Goal: Task Accomplishment & Management: Use online tool/utility

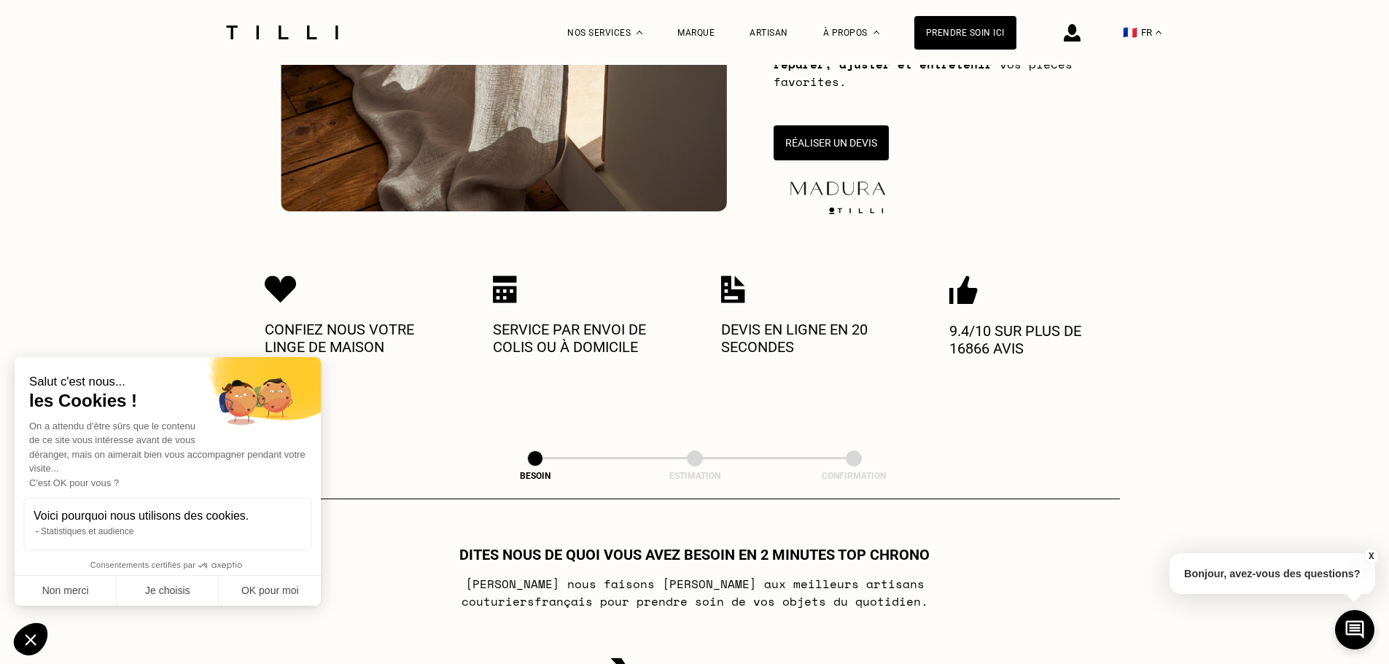
scroll to position [364, 0]
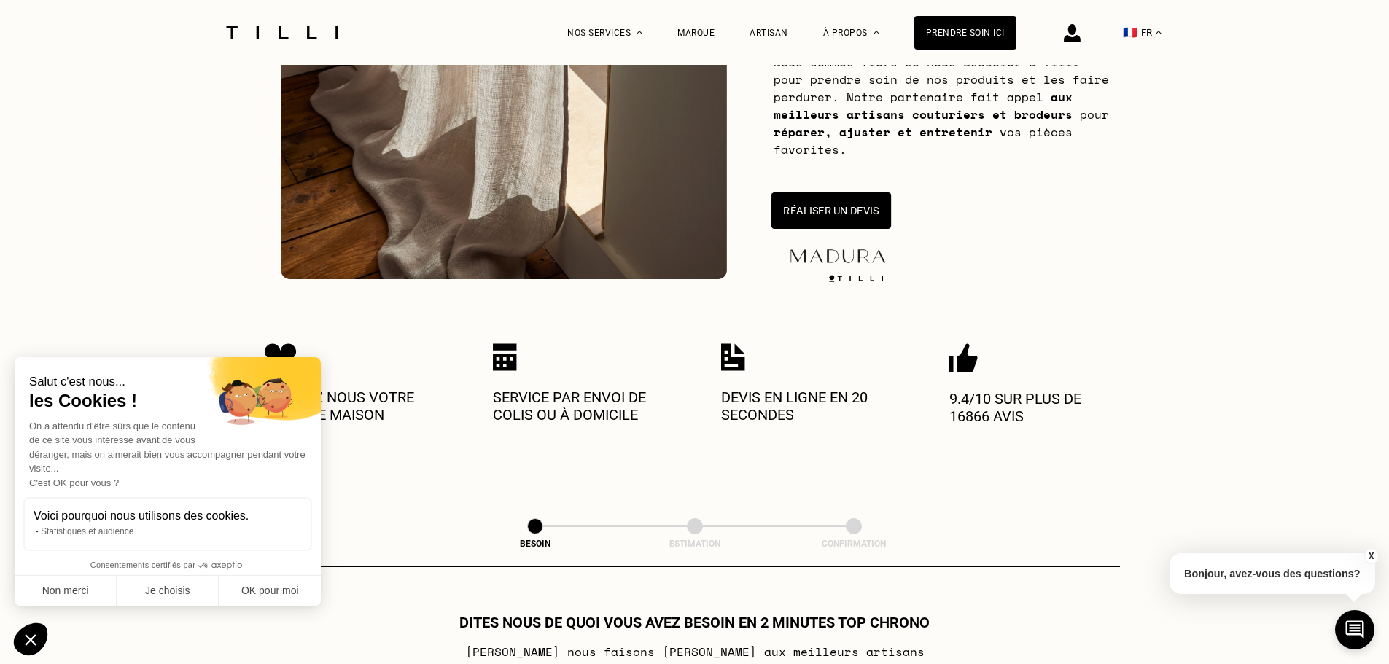
click at [846, 200] on button "Réaliser un devis" at bounding box center [830, 210] width 120 height 36
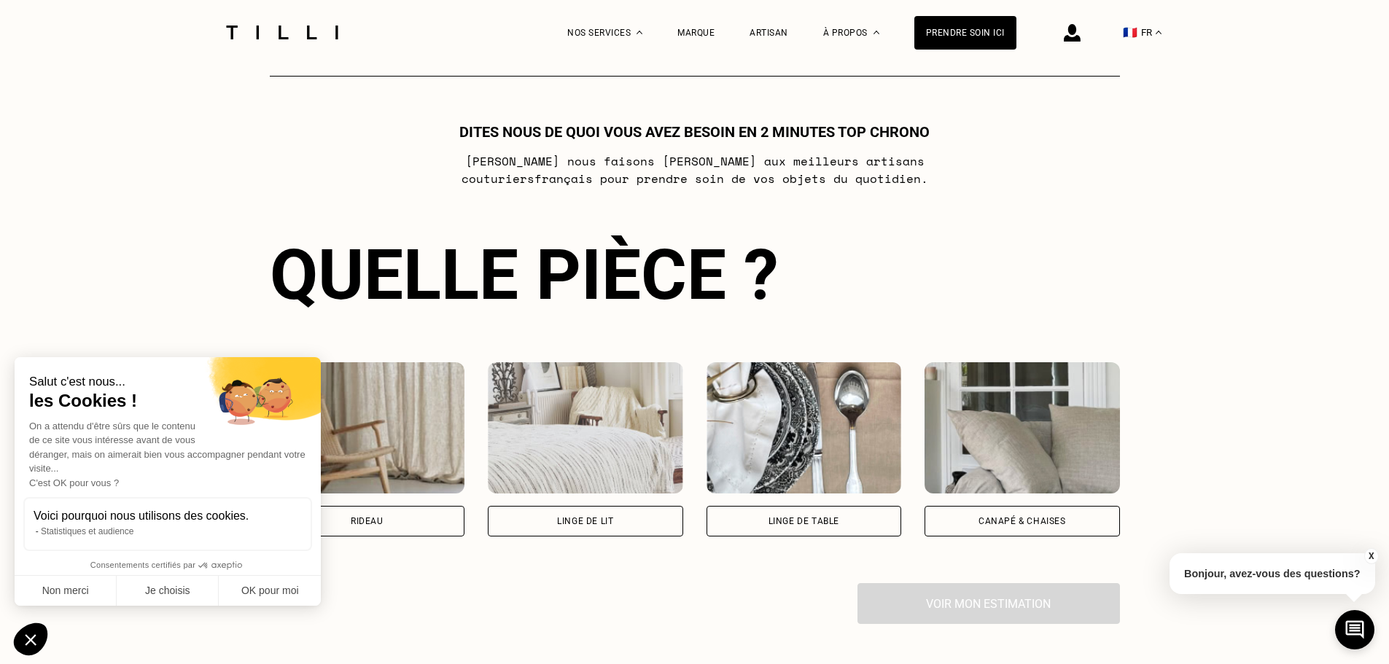
scroll to position [794, 0]
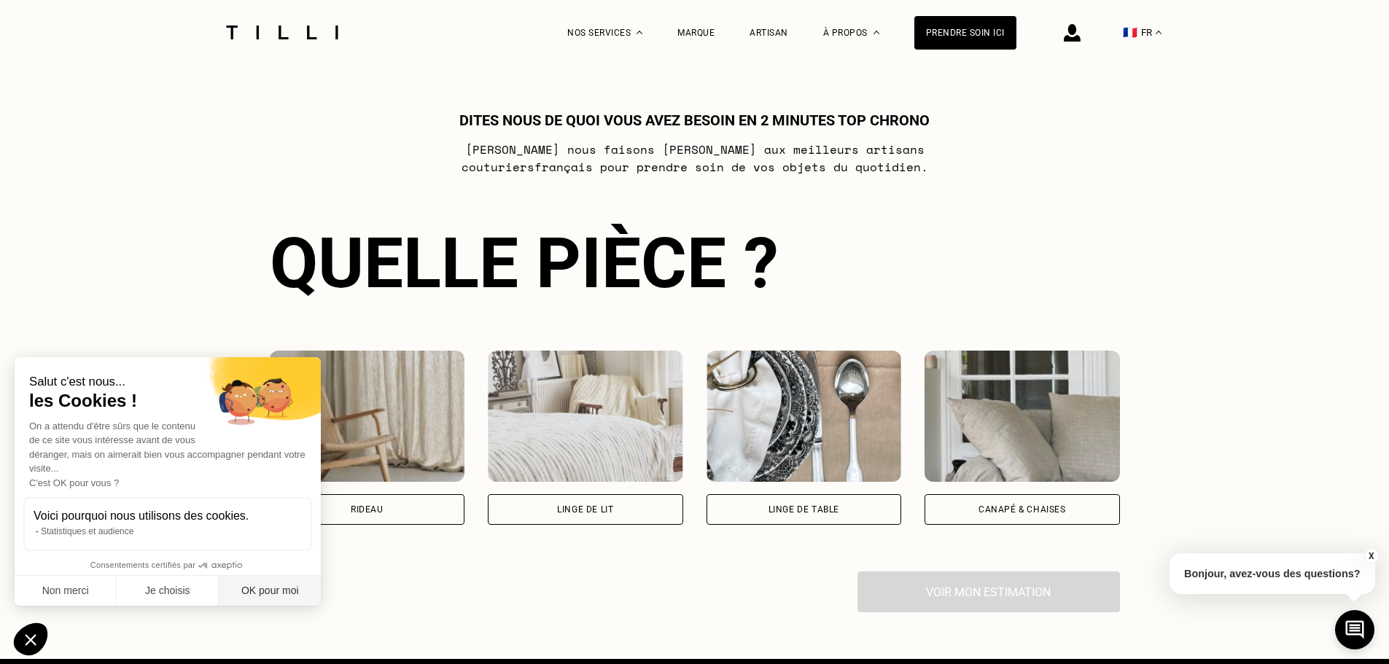
drag, startPoint x: 256, startPoint y: 593, endPoint x: 289, endPoint y: 585, distance: 33.8
click at [256, 592] on button "OK pour moi" at bounding box center [270, 591] width 102 height 31
checkbox input "true"
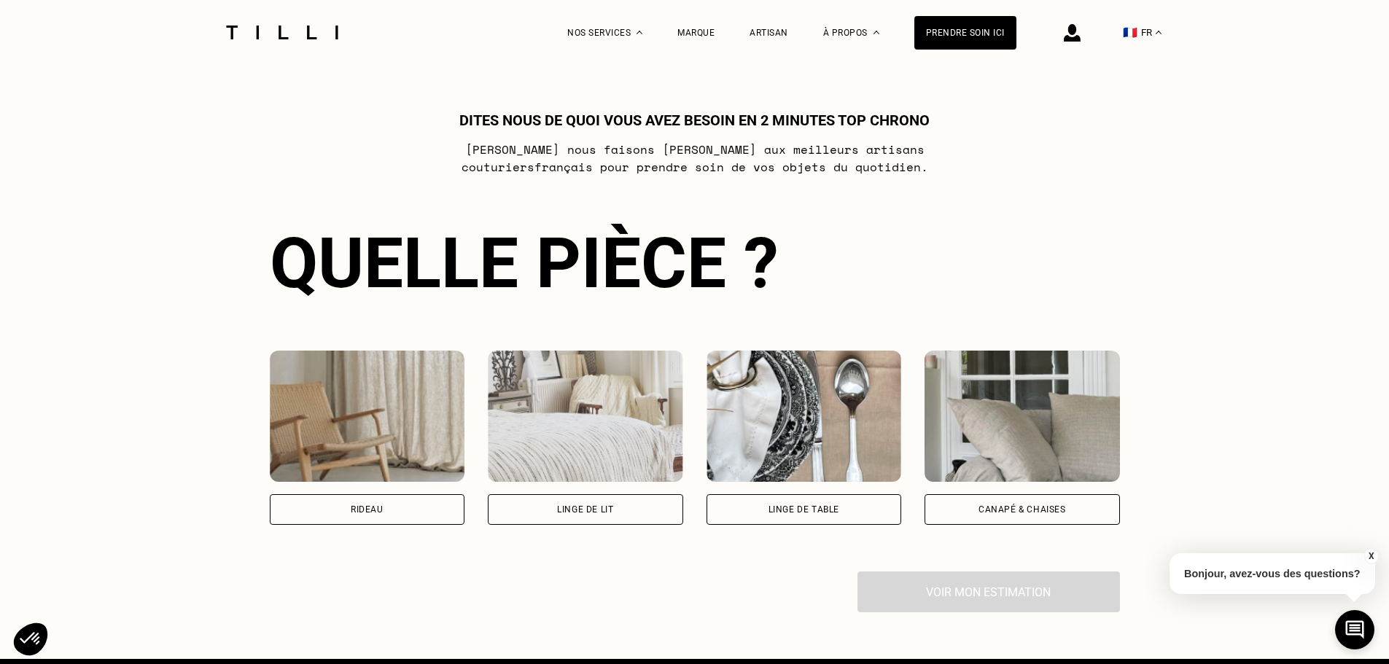
click at [380, 518] on div "Rideau" at bounding box center [367, 509] width 195 height 31
select select "FR"
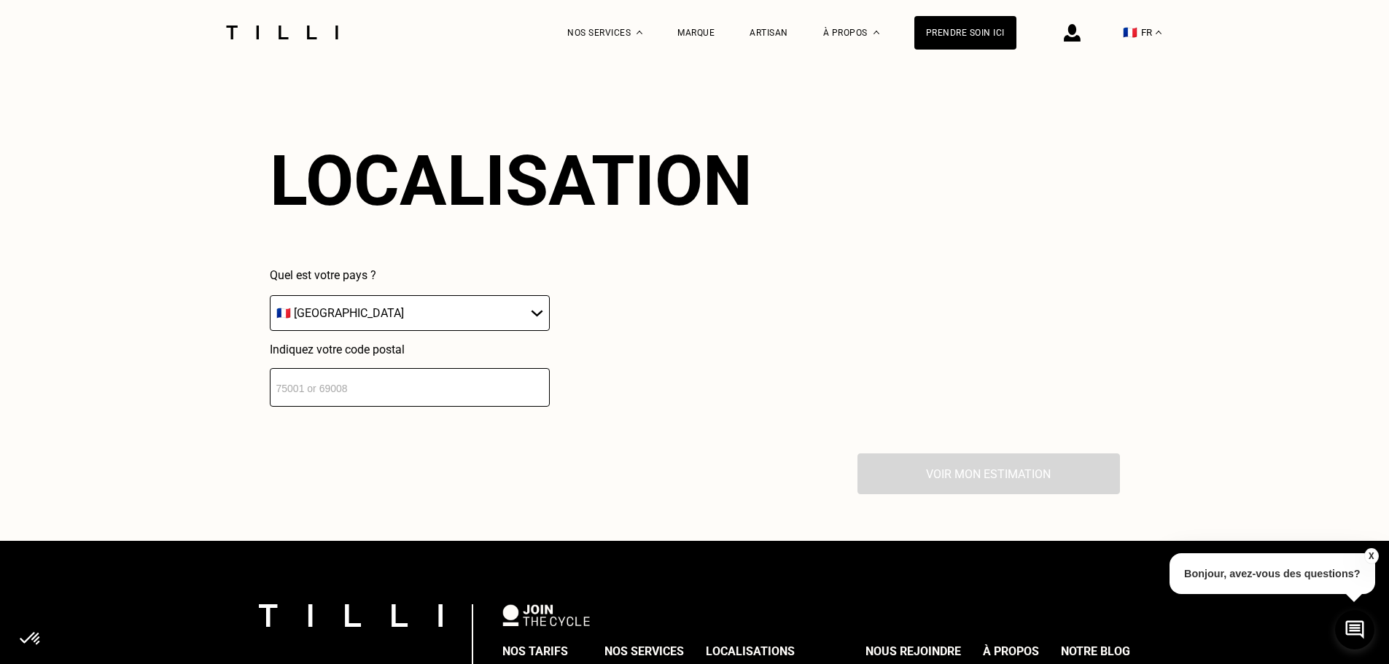
scroll to position [1278, 0]
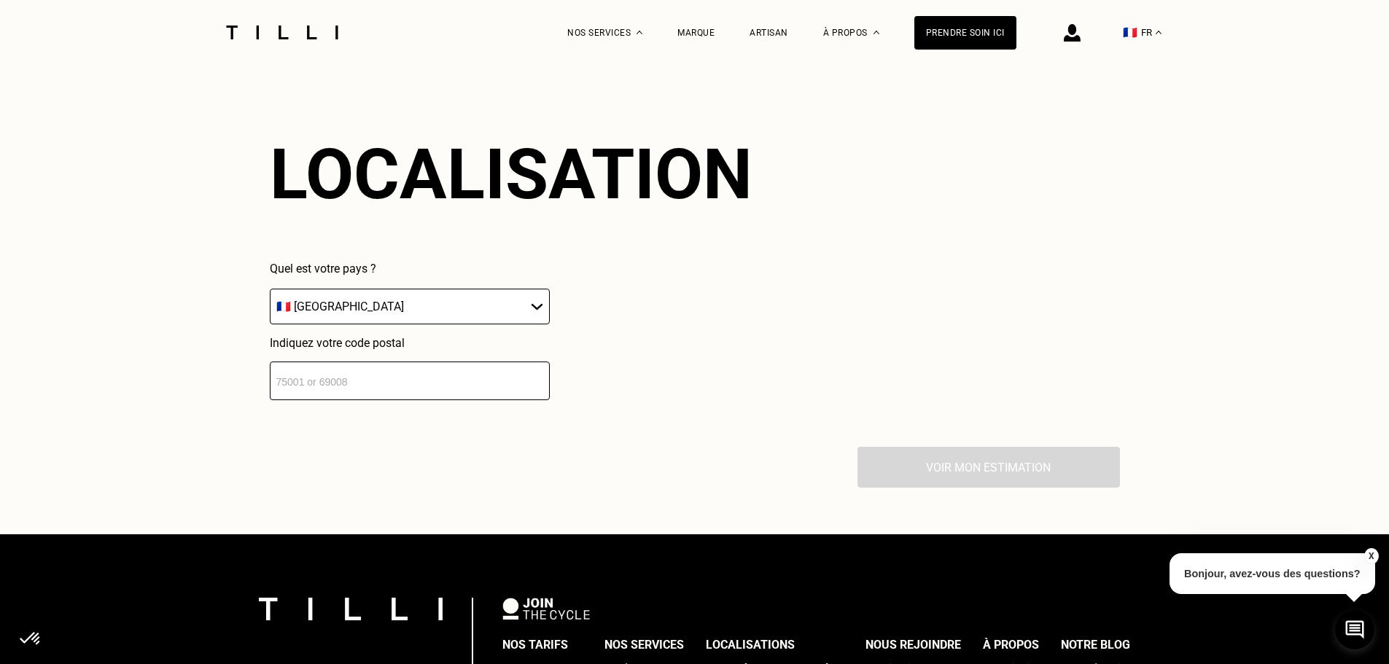
click at [423, 378] on input "number" at bounding box center [410, 381] width 280 height 39
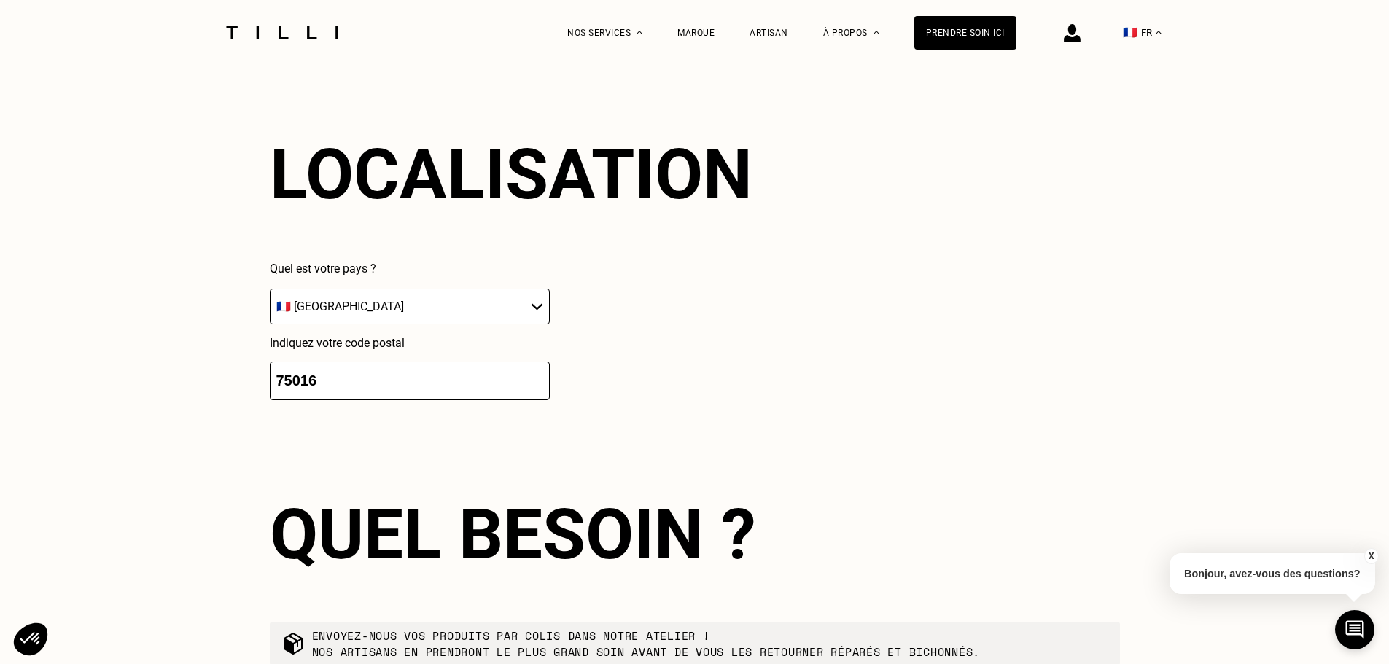
type input "75016"
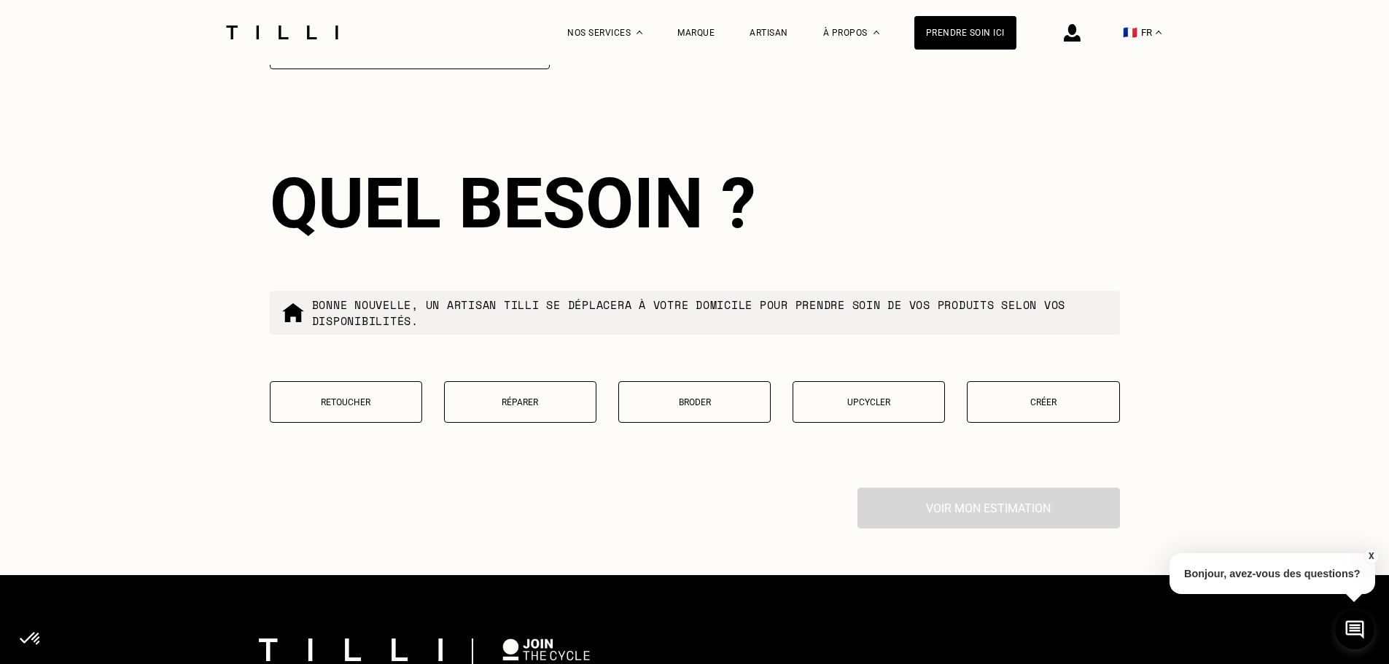
scroll to position [1641, 0]
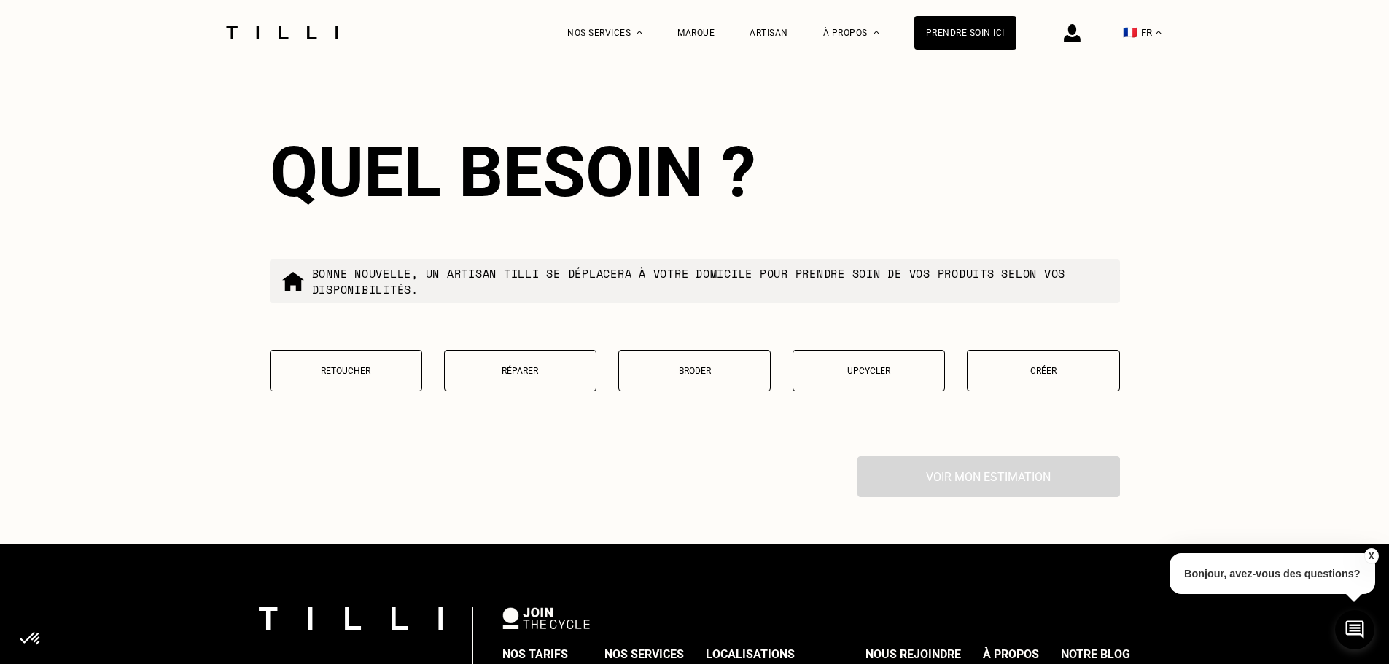
click at [394, 376] on p "Retoucher" at bounding box center [346, 371] width 136 height 10
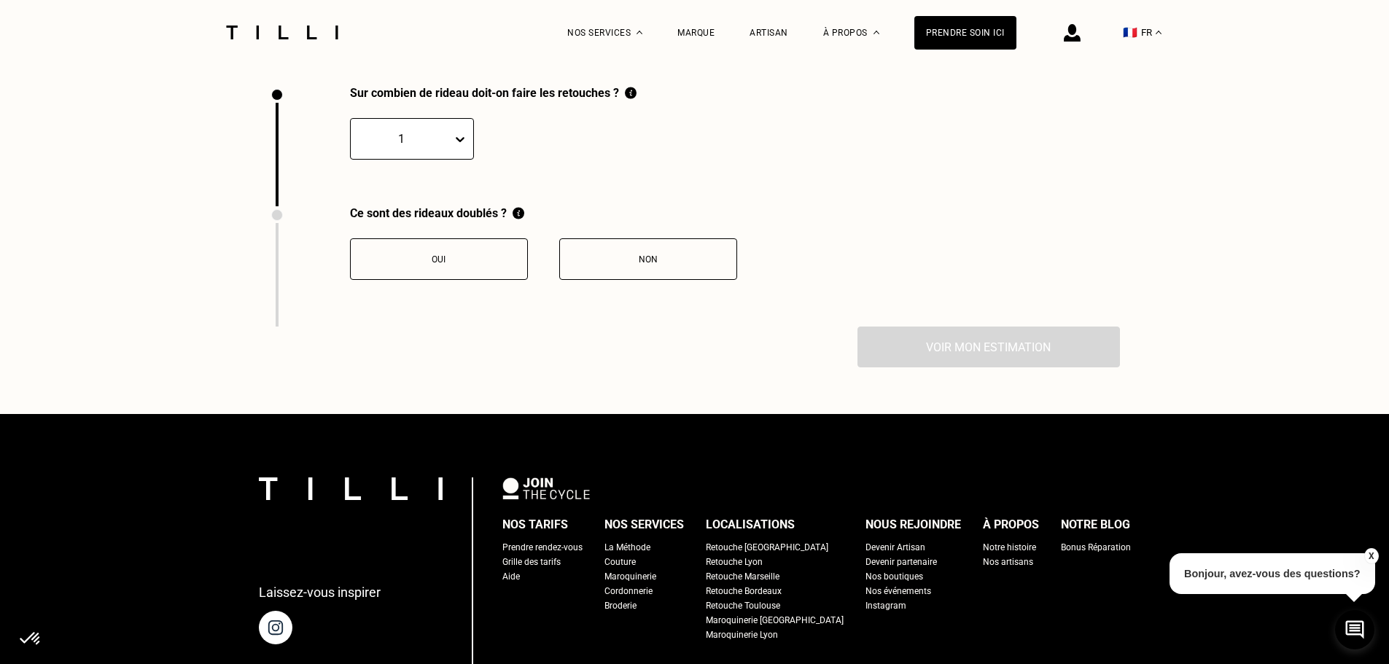
scroll to position [2015, 0]
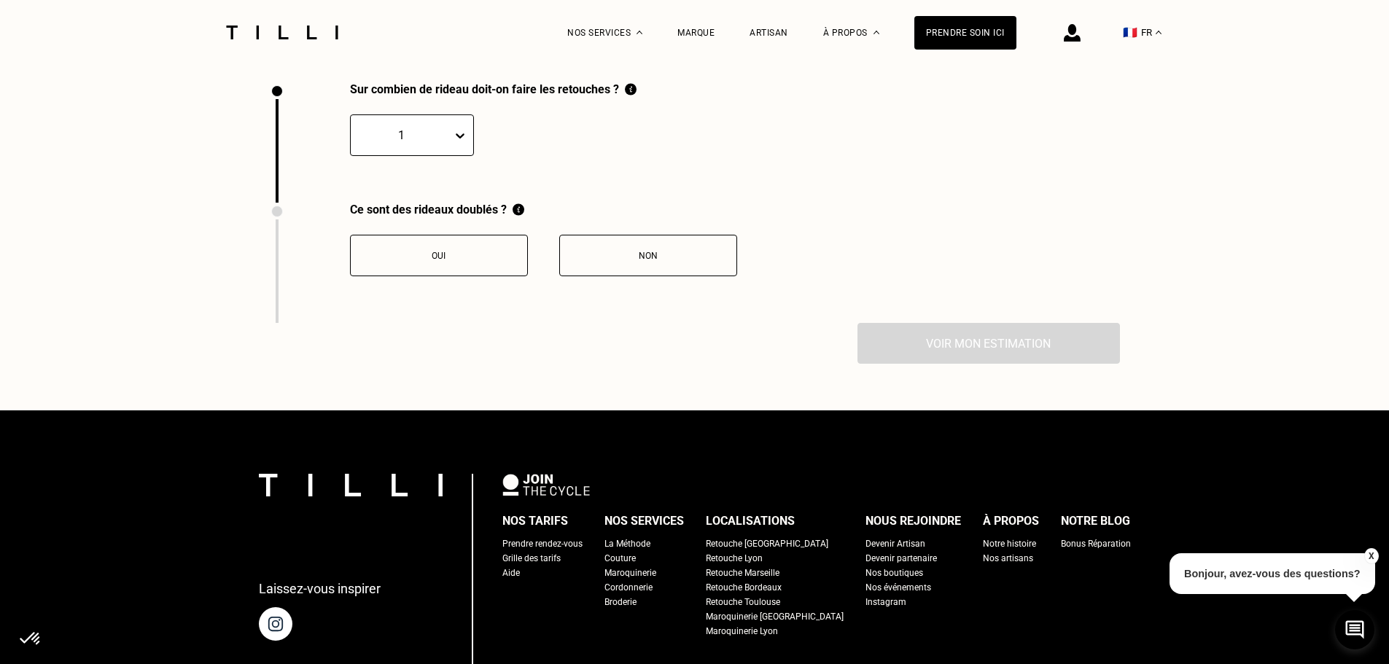
click at [462, 149] on div at bounding box center [463, 135] width 20 height 26
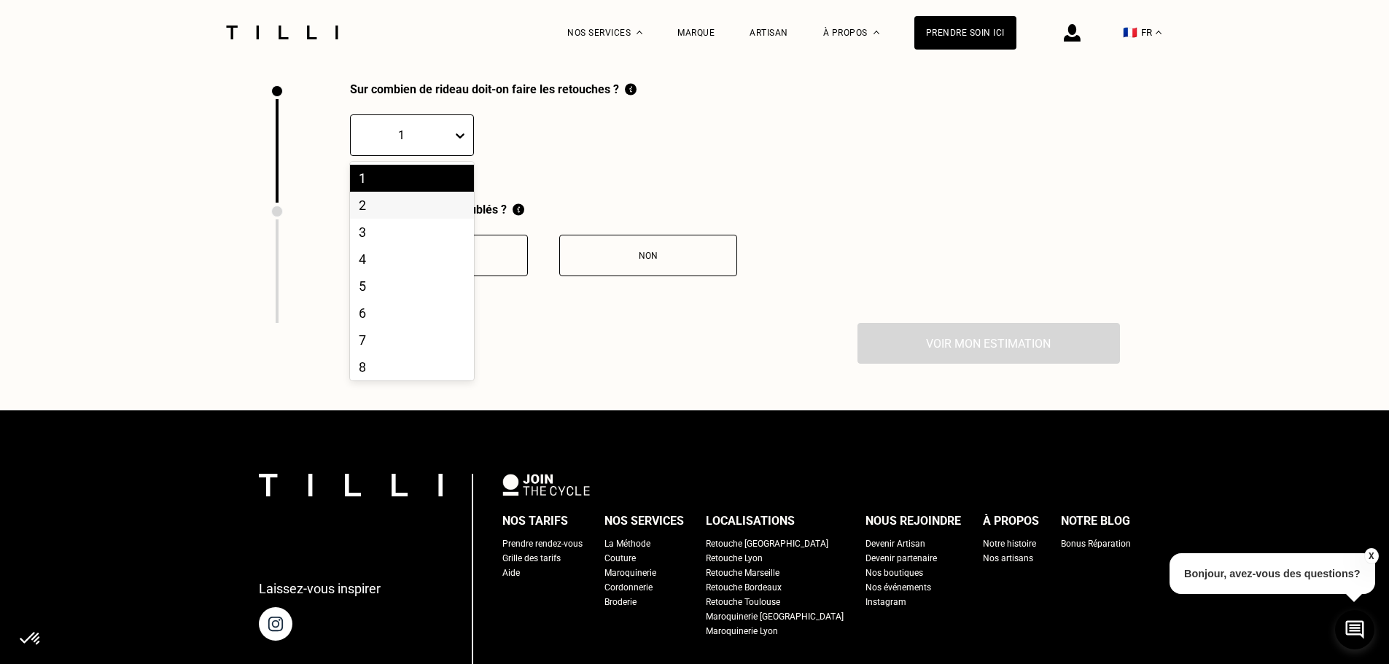
click at [423, 209] on div "2" at bounding box center [412, 205] width 124 height 27
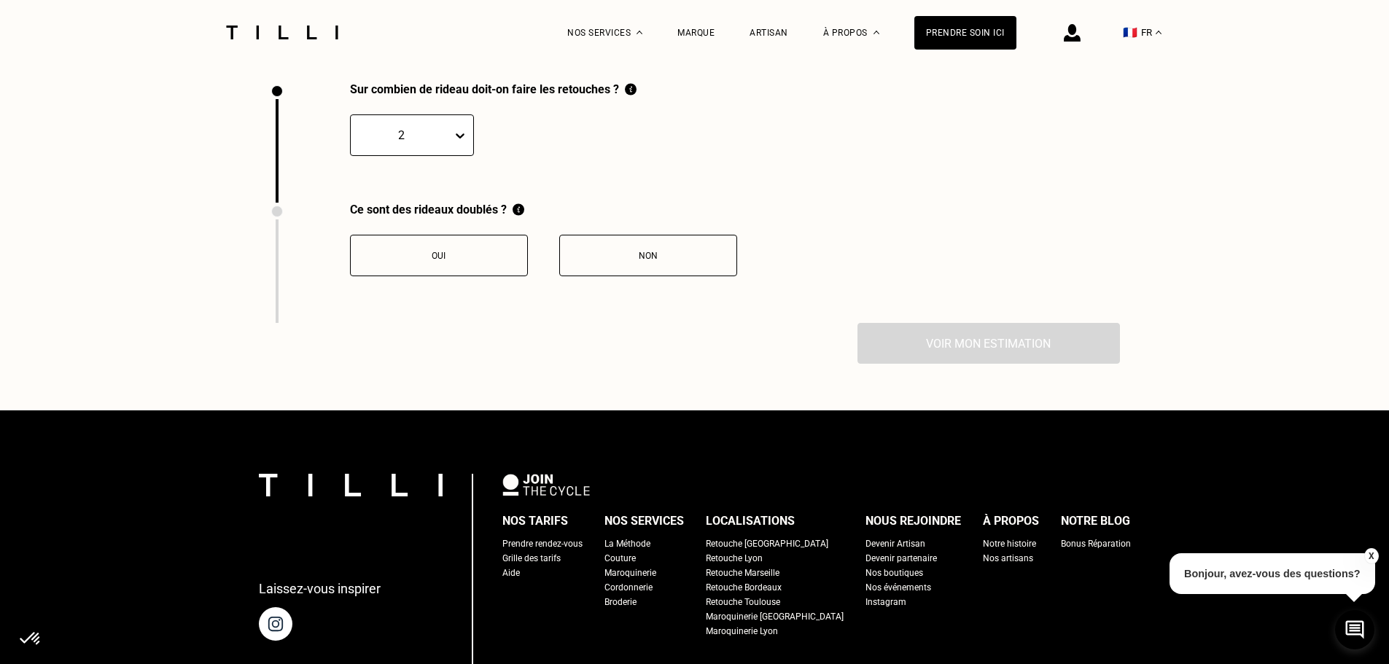
click at [643, 261] on div "Non" at bounding box center [648, 256] width 162 height 10
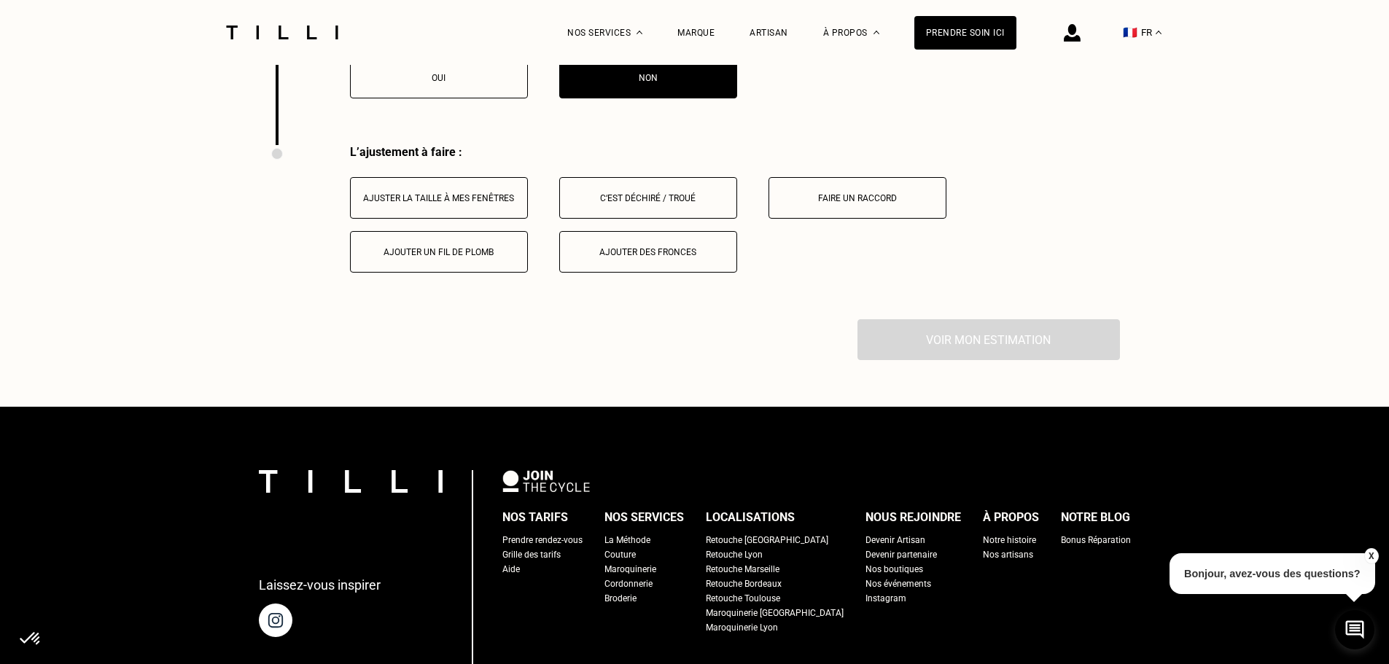
scroll to position [2255, 0]
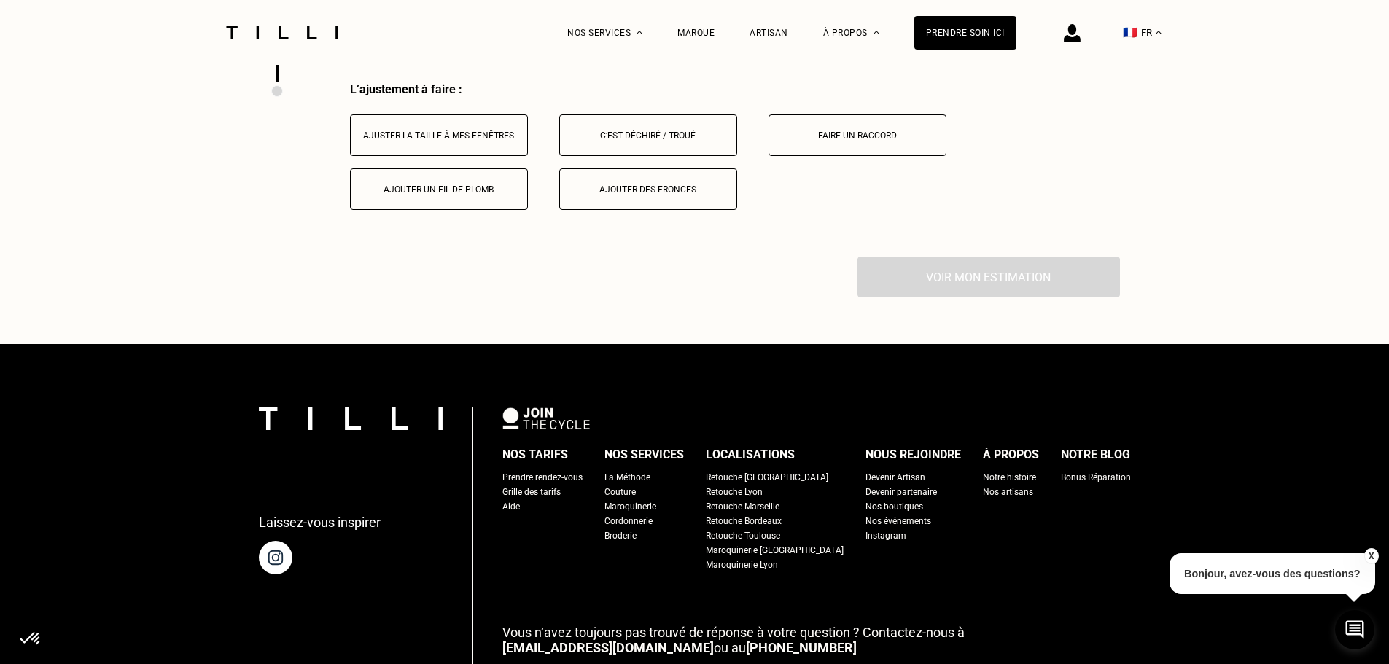
click at [475, 141] on div "Ajuster la taille à mes fenêtres" at bounding box center [439, 135] width 162 height 10
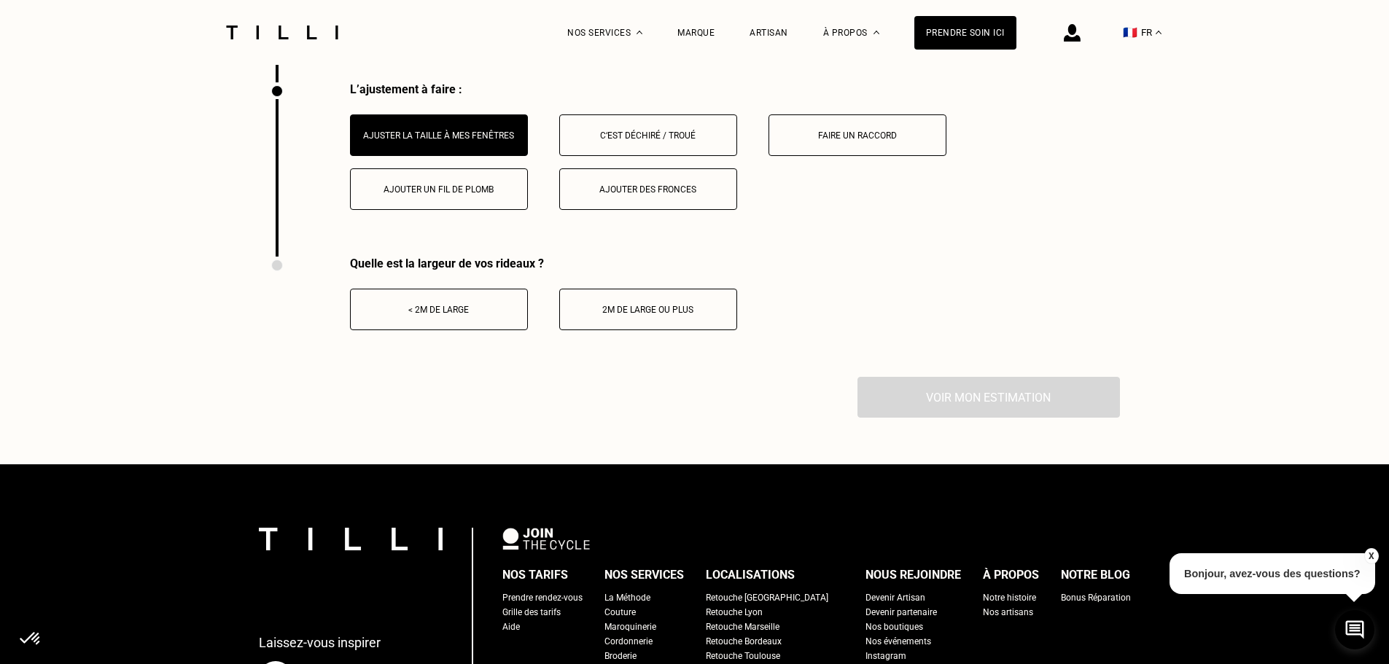
click at [422, 305] on button "< 2m de large" at bounding box center [439, 310] width 178 height 42
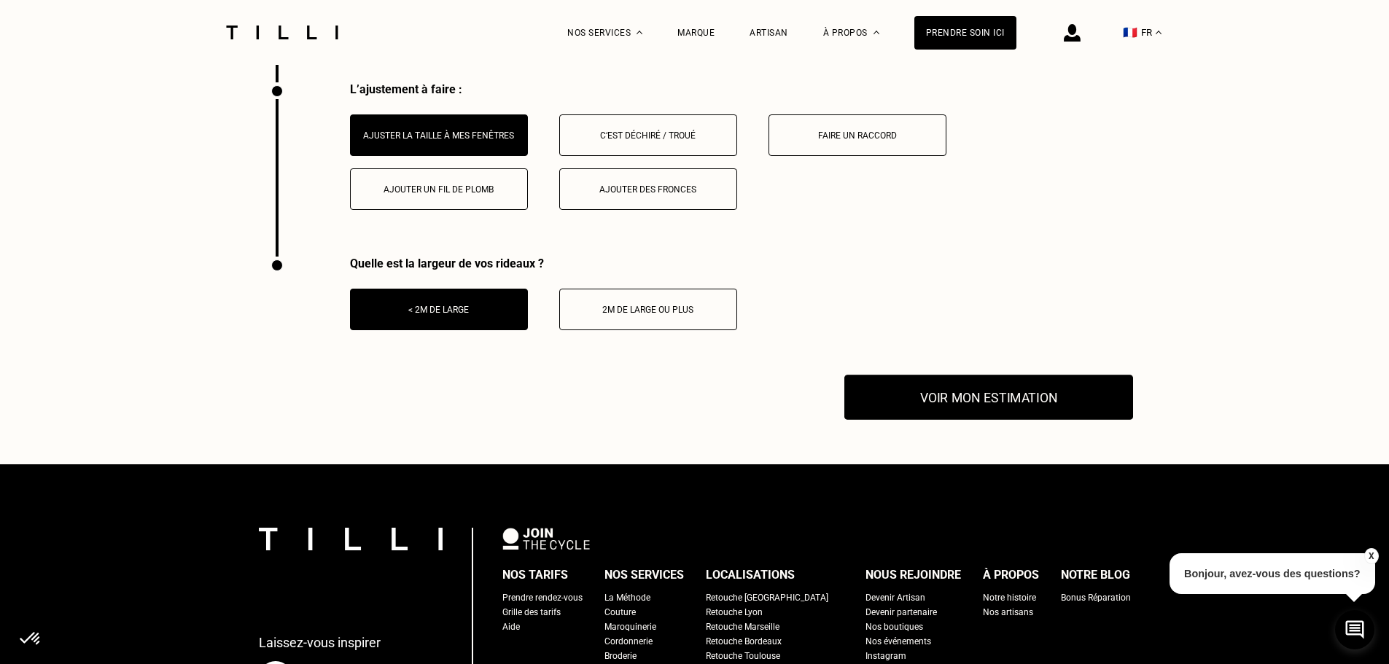
click at [958, 409] on button "Voir mon estimation" at bounding box center [988, 397] width 289 height 45
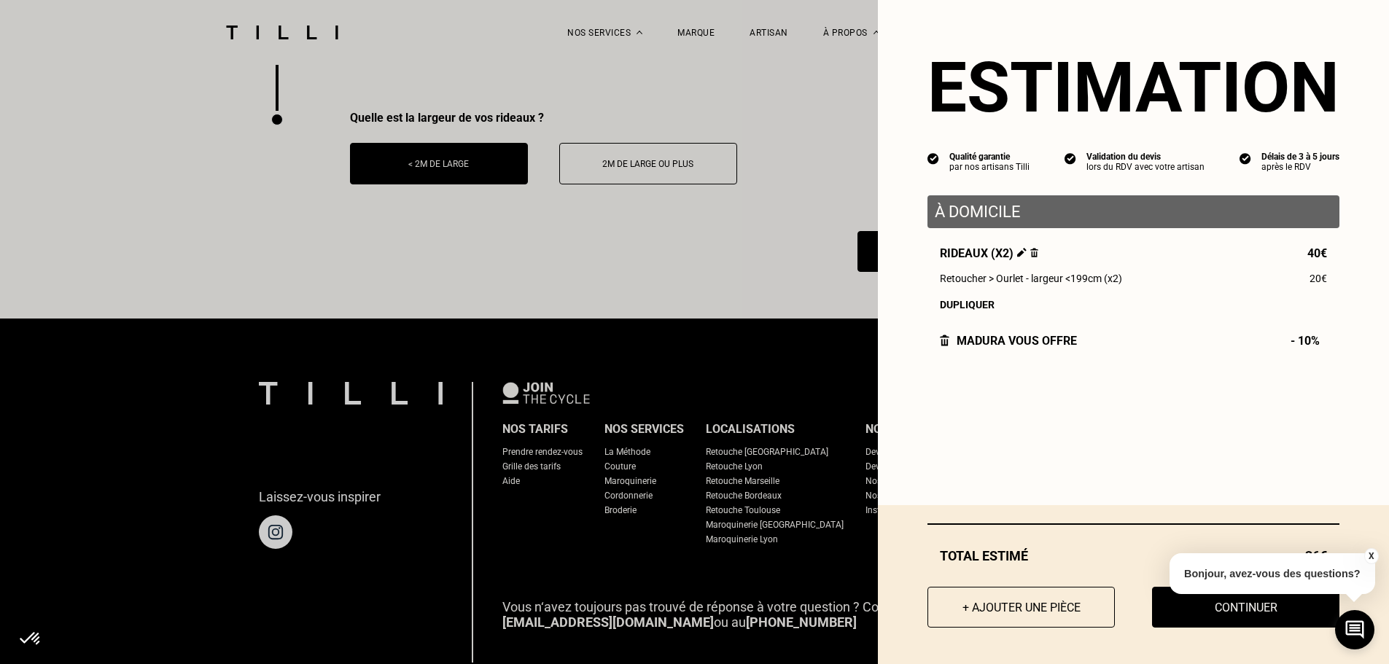
scroll to position [2537, 0]
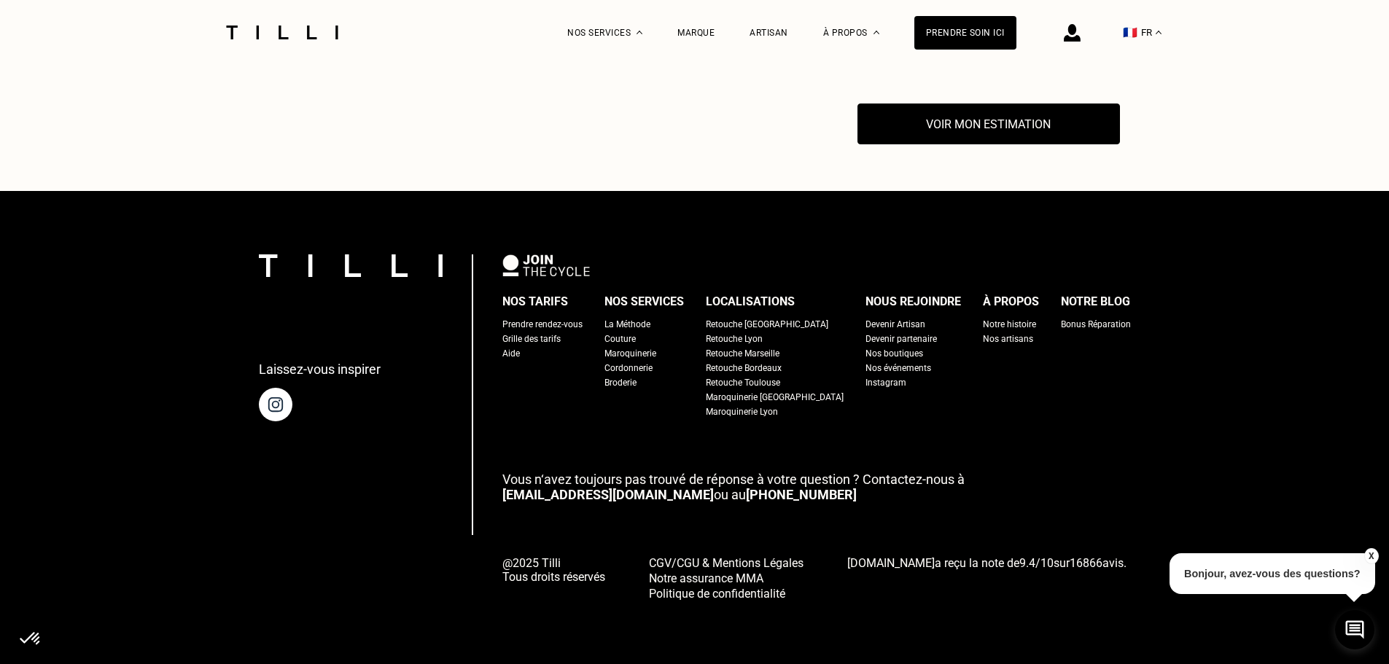
click at [1367, 556] on button "X" at bounding box center [1370, 556] width 15 height 16
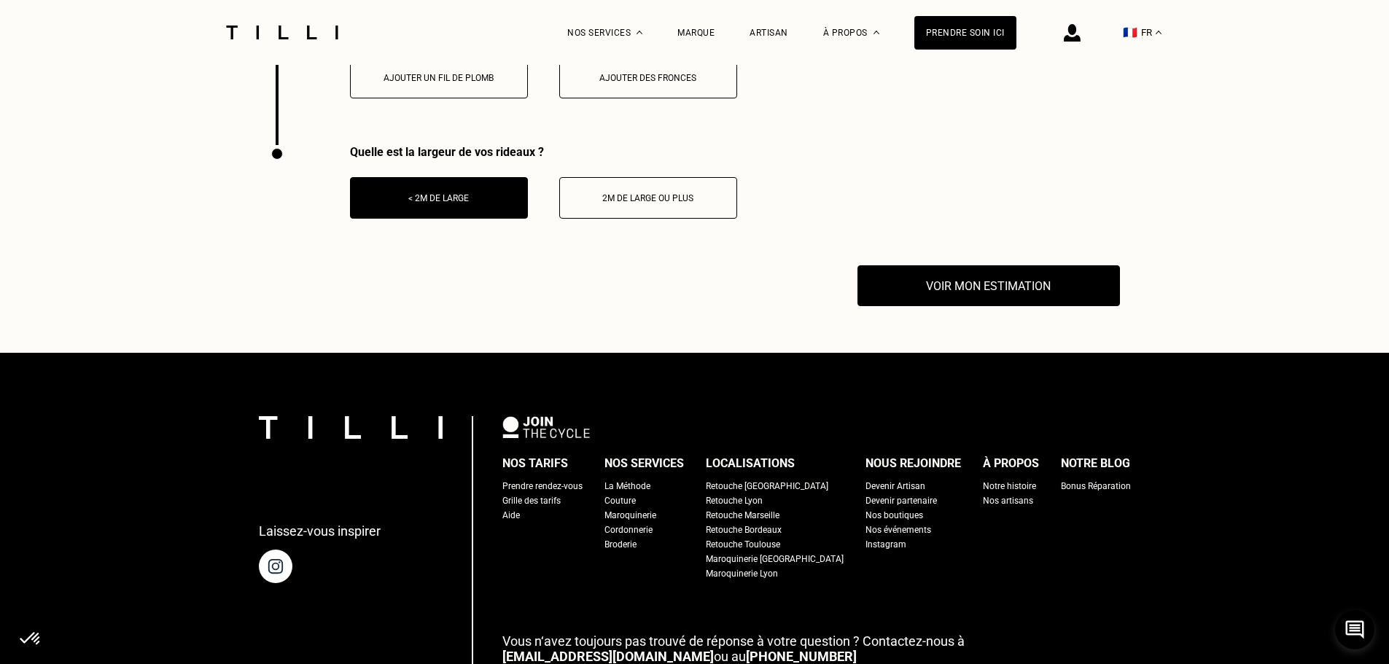
scroll to position [2099, 0]
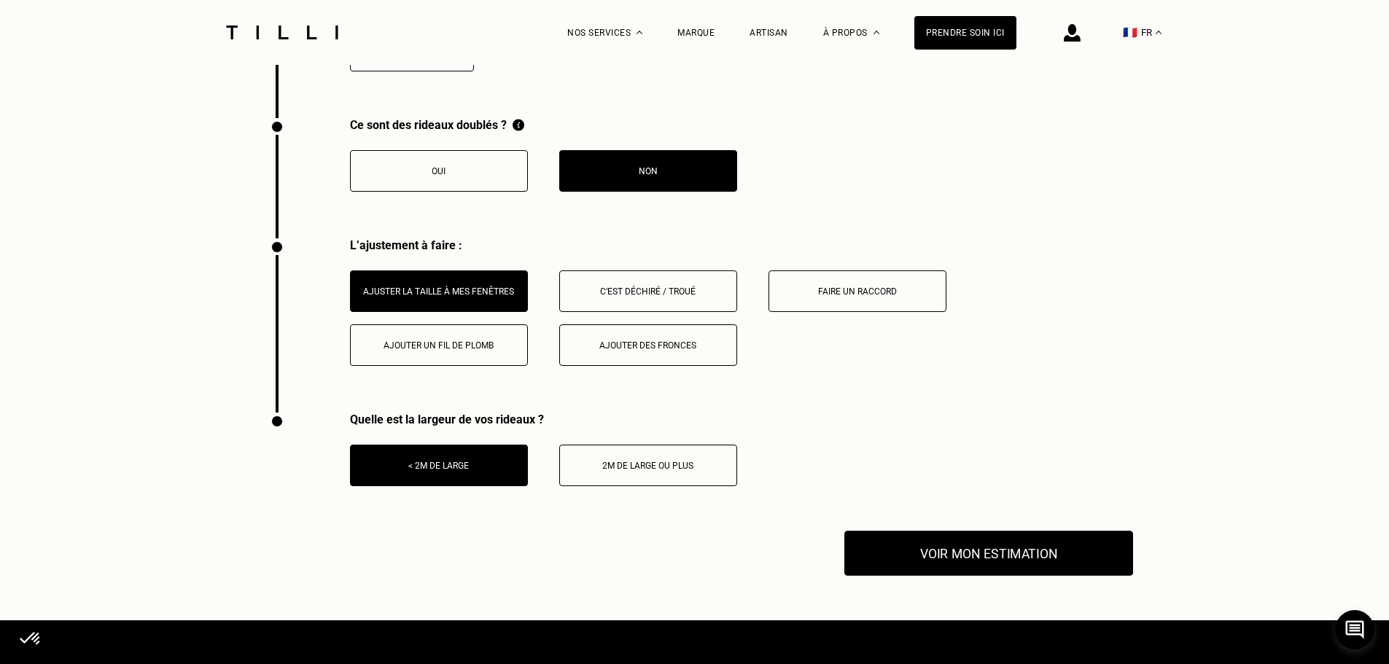
click at [1012, 547] on button "Voir mon estimation" at bounding box center [988, 553] width 289 height 45
click at [1007, 566] on button "Voir mon estimation" at bounding box center [988, 553] width 289 height 45
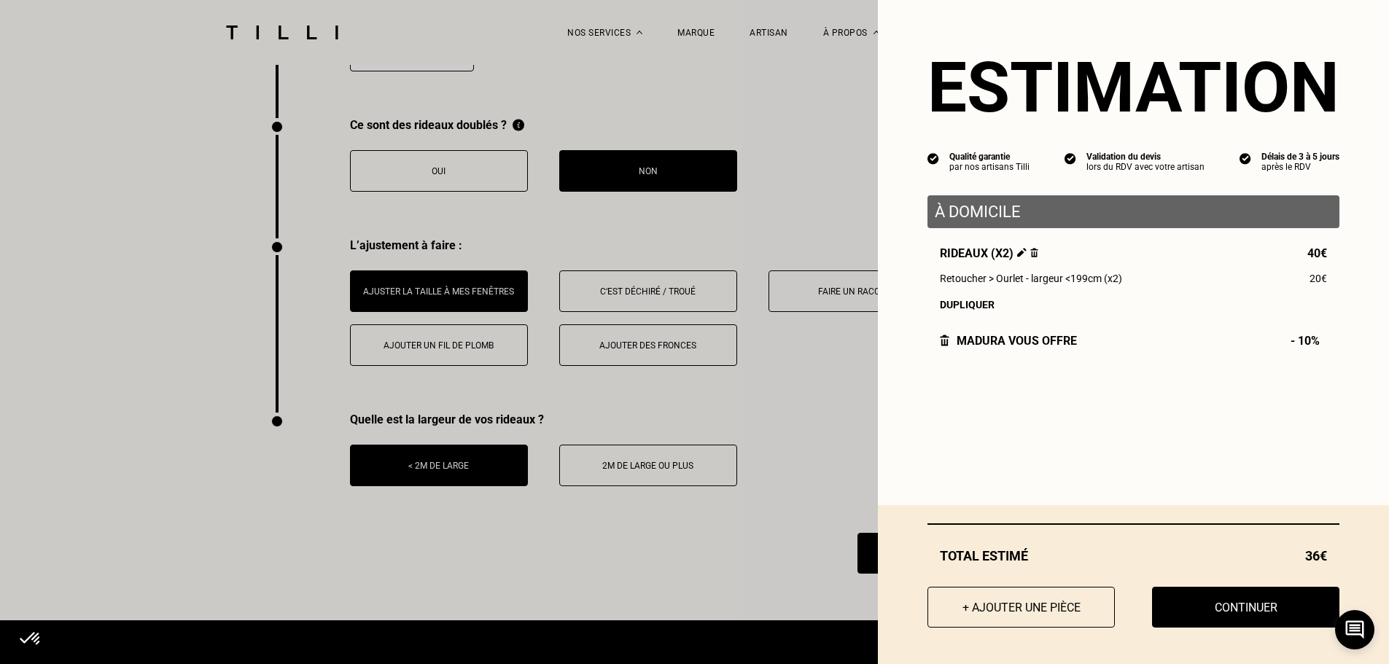
click at [1182, 604] on button "Continuer" at bounding box center [1245, 607] width 187 height 41
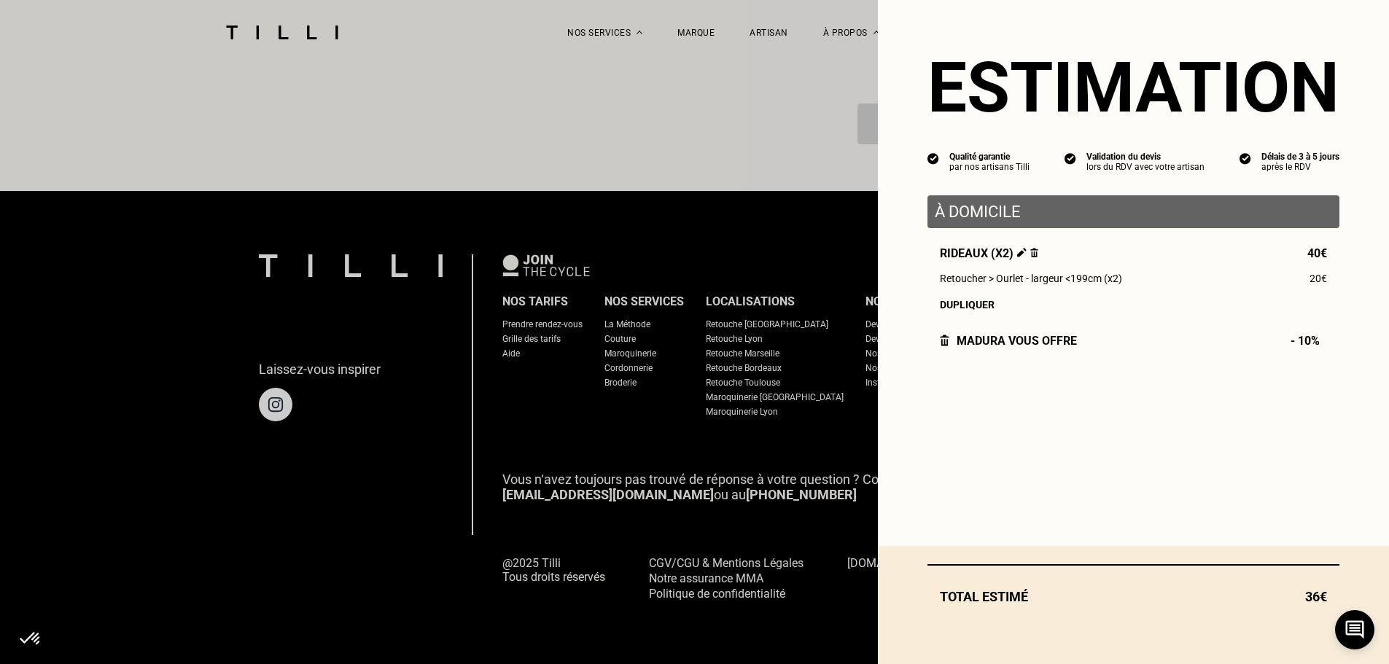
scroll to position [1265, 0]
select select "FR"
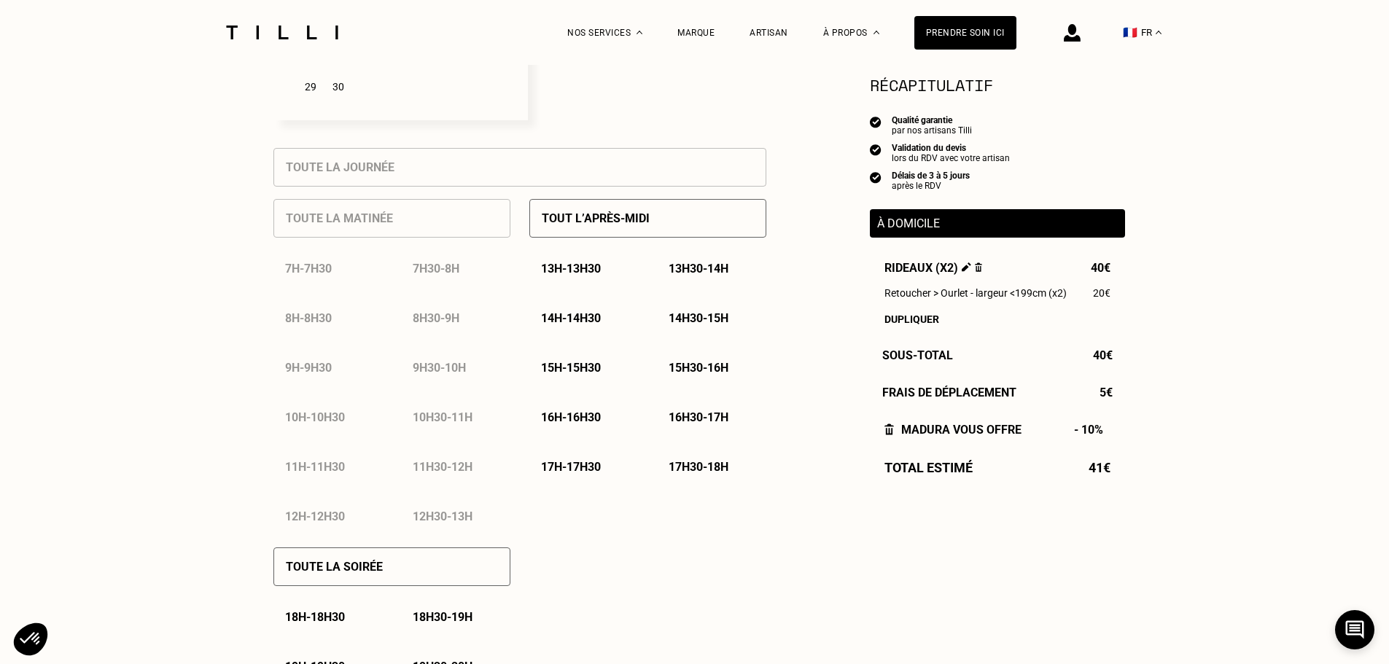
scroll to position [292, 0]
